Goal: Check status: Check status

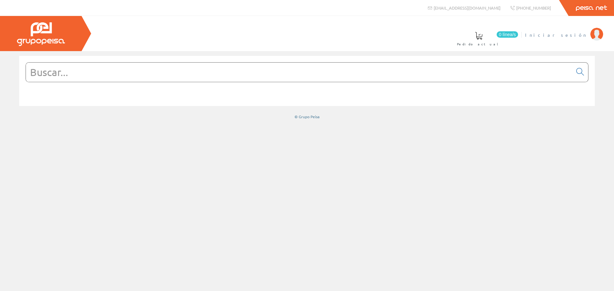
drag, startPoint x: 580, startPoint y: 19, endPoint x: 582, endPoint y: 33, distance: 13.8
click at [580, 22] on div "0 línea/s Pedido actual Iniciar sesión" at bounding box center [307, 33] width 614 height 35
click at [582, 35] on span "Iniciar sesión" at bounding box center [556, 35] width 62 height 6
click at [551, 35] on span "ELECT. Y SERV. [GEOGRAPHIC_DATA], SL" at bounding box center [511, 35] width 151 height 6
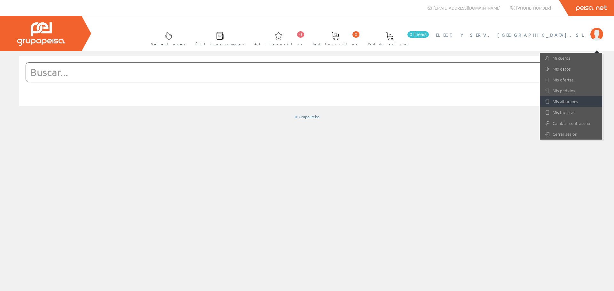
click at [561, 100] on link "Mis albaranes" at bounding box center [571, 101] width 62 height 11
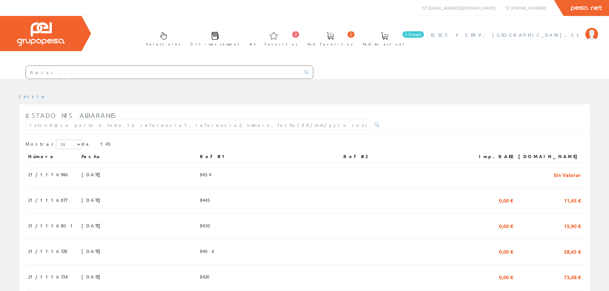
click at [568, 39] on li "ELECT. Y SERV. BERDUN, SL Mi cuenta Mis datos Mis ofertas Mis pedidos Mis albar…" at bounding box center [514, 39] width 170 height 25
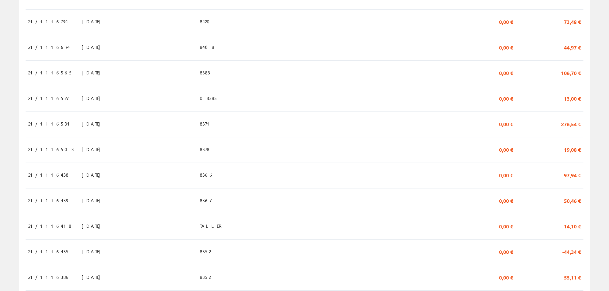
scroll to position [256, 0]
click at [82, 254] on span "[DATE]" at bounding box center [93, 251] width 22 height 11
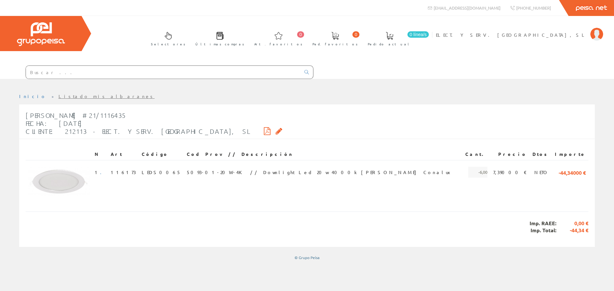
click at [264, 133] on icon at bounding box center [267, 131] width 7 height 4
click at [75, 99] on li "Listado mis albaranes" at bounding box center [106, 96] width 96 height 6
click at [73, 96] on link "Listado mis albaranes" at bounding box center [106, 96] width 96 height 6
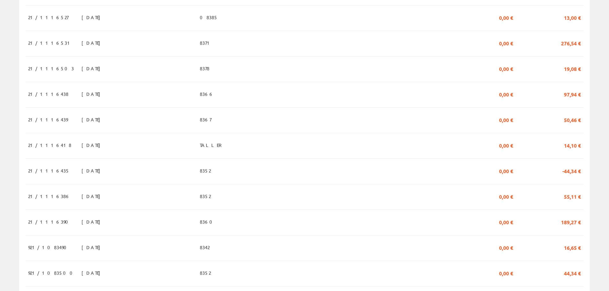
scroll to position [352, 0]
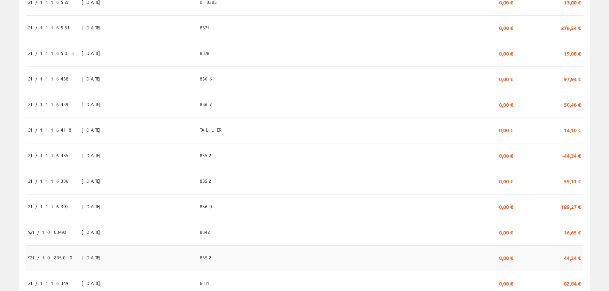
click at [82, 263] on span "12/09/2025" at bounding box center [93, 257] width 22 height 11
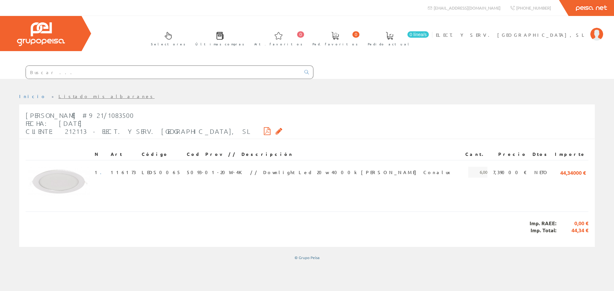
click at [264, 132] on icon at bounding box center [267, 131] width 7 height 4
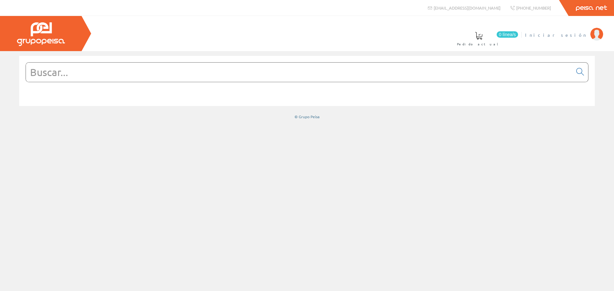
click at [573, 32] on span "Iniciar sesión" at bounding box center [556, 35] width 62 height 6
click at [553, 37] on span "ELECT. Y SERV. [GEOGRAPHIC_DATA], SL" at bounding box center [511, 35] width 151 height 6
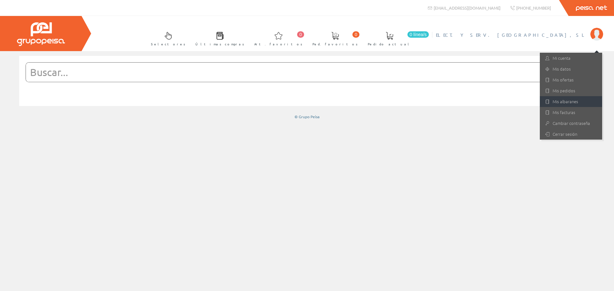
click at [572, 101] on link "Mis albaranes" at bounding box center [571, 101] width 62 height 11
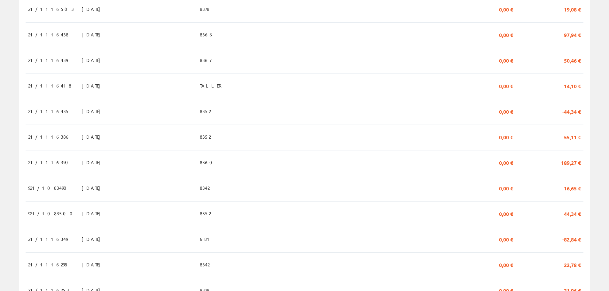
scroll to position [416, 0]
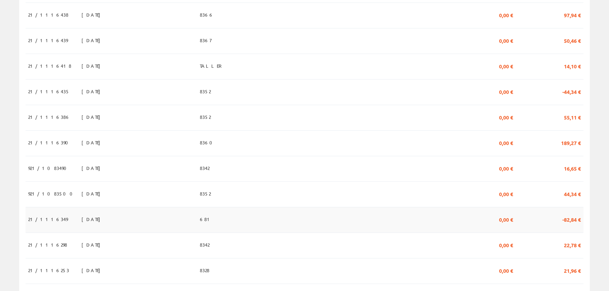
click at [54, 225] on td "21/1116349" at bounding box center [52, 220] width 53 height 26
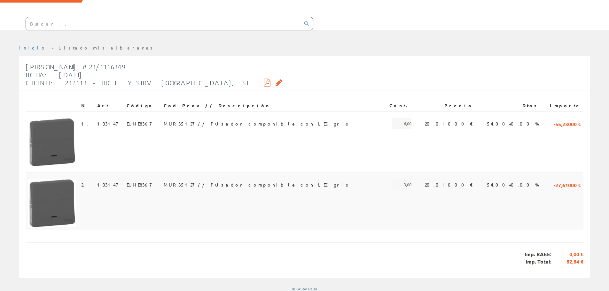
scroll to position [53, 0]
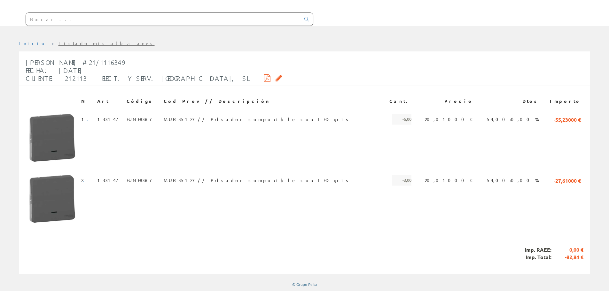
click at [264, 78] on icon at bounding box center [267, 78] width 7 height 4
